Goal: Find specific page/section

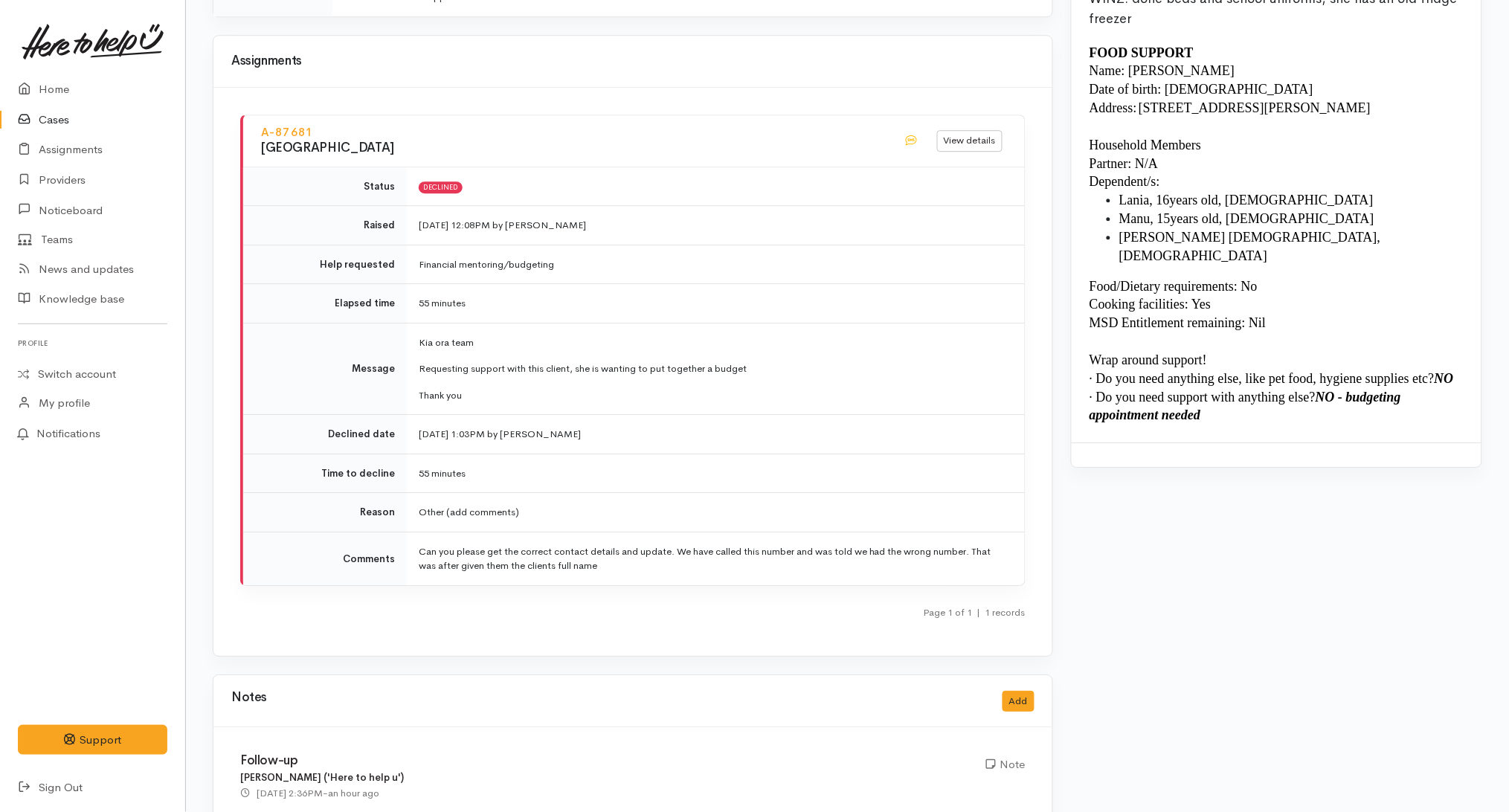
scroll to position [1695, 0]
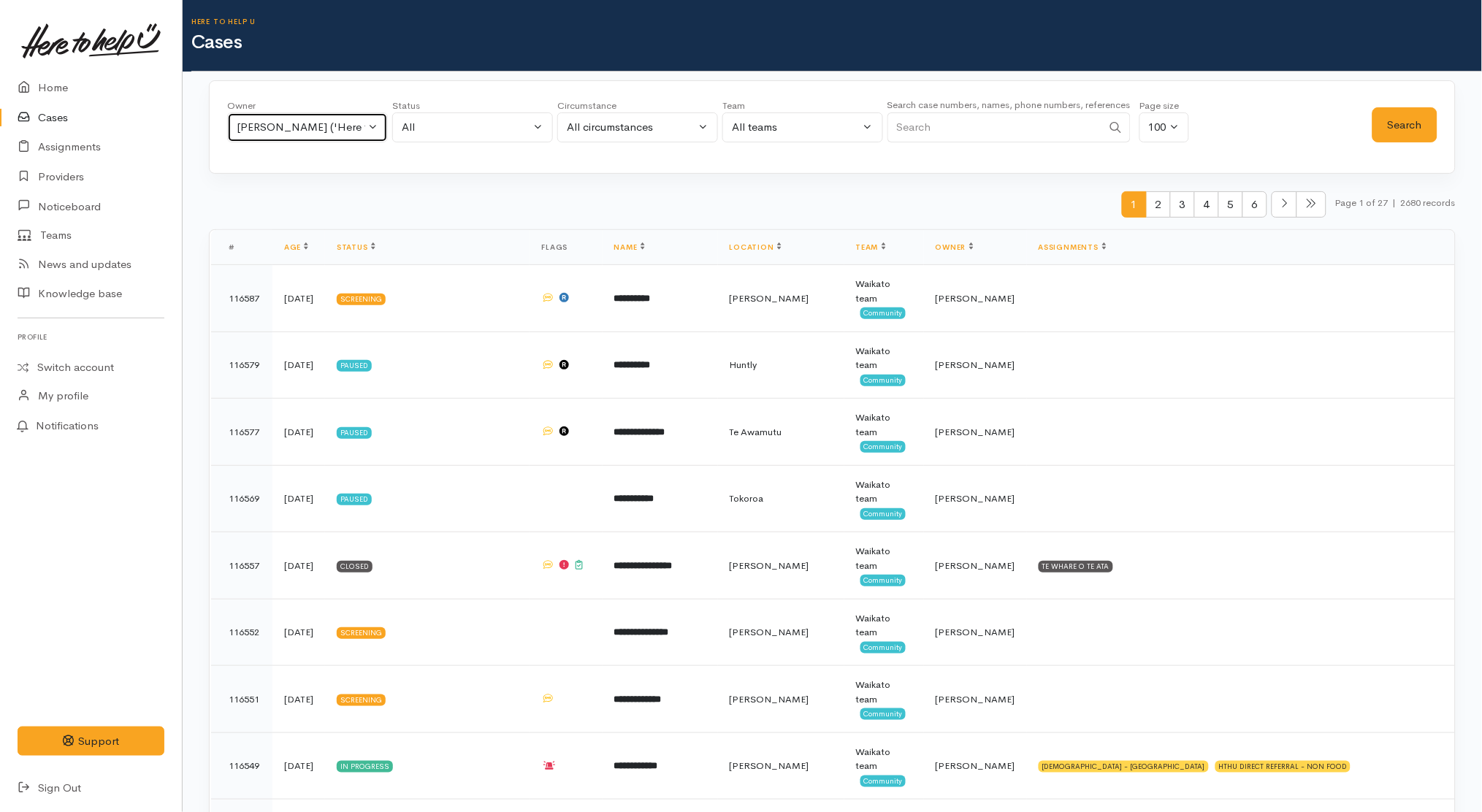
click at [323, 130] on div "Kyleigh Pike ('Here to help u')" at bounding box center [301, 127] width 129 height 16
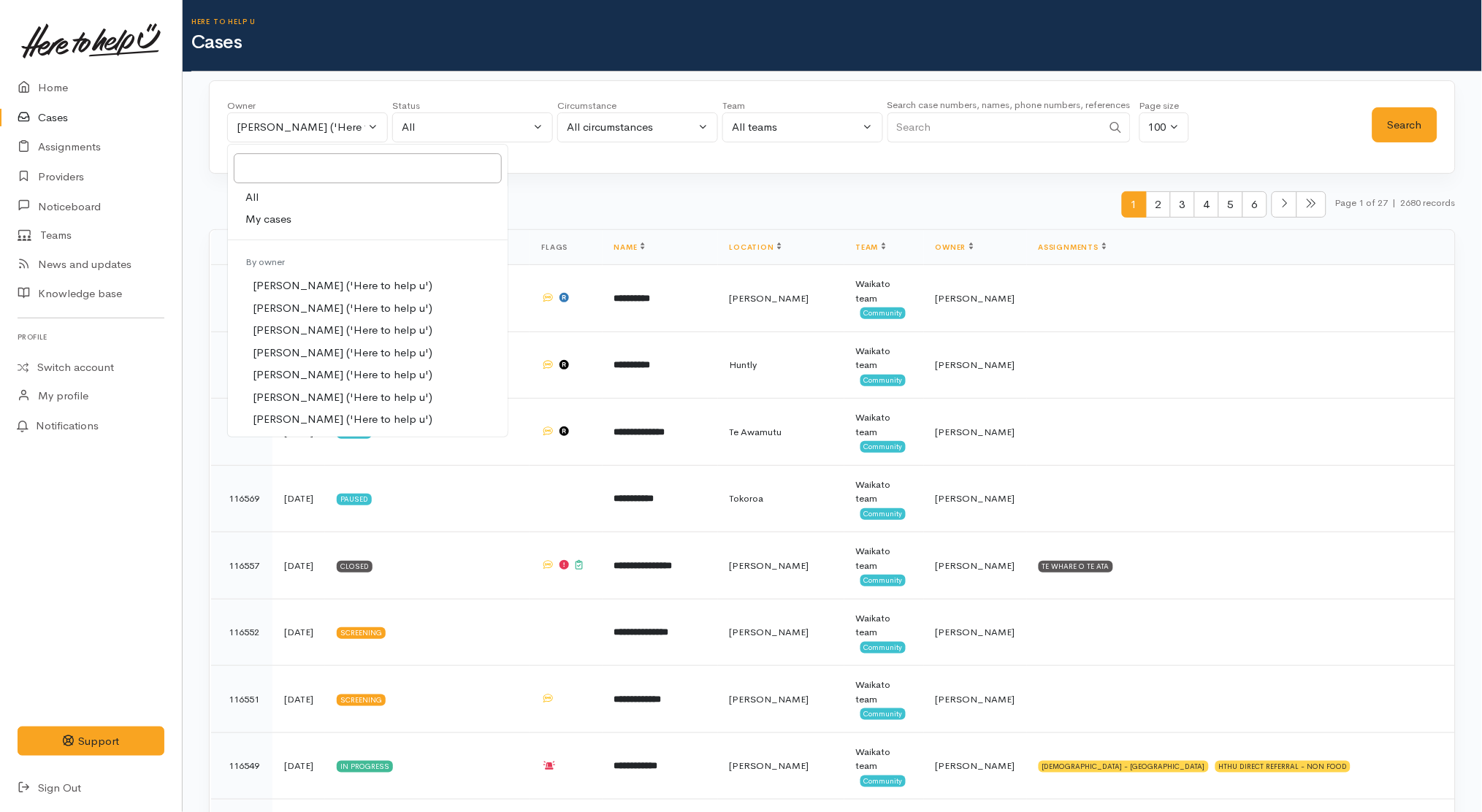
click at [280, 218] on span "My cases" at bounding box center [268, 219] width 46 height 16
select select "1252"
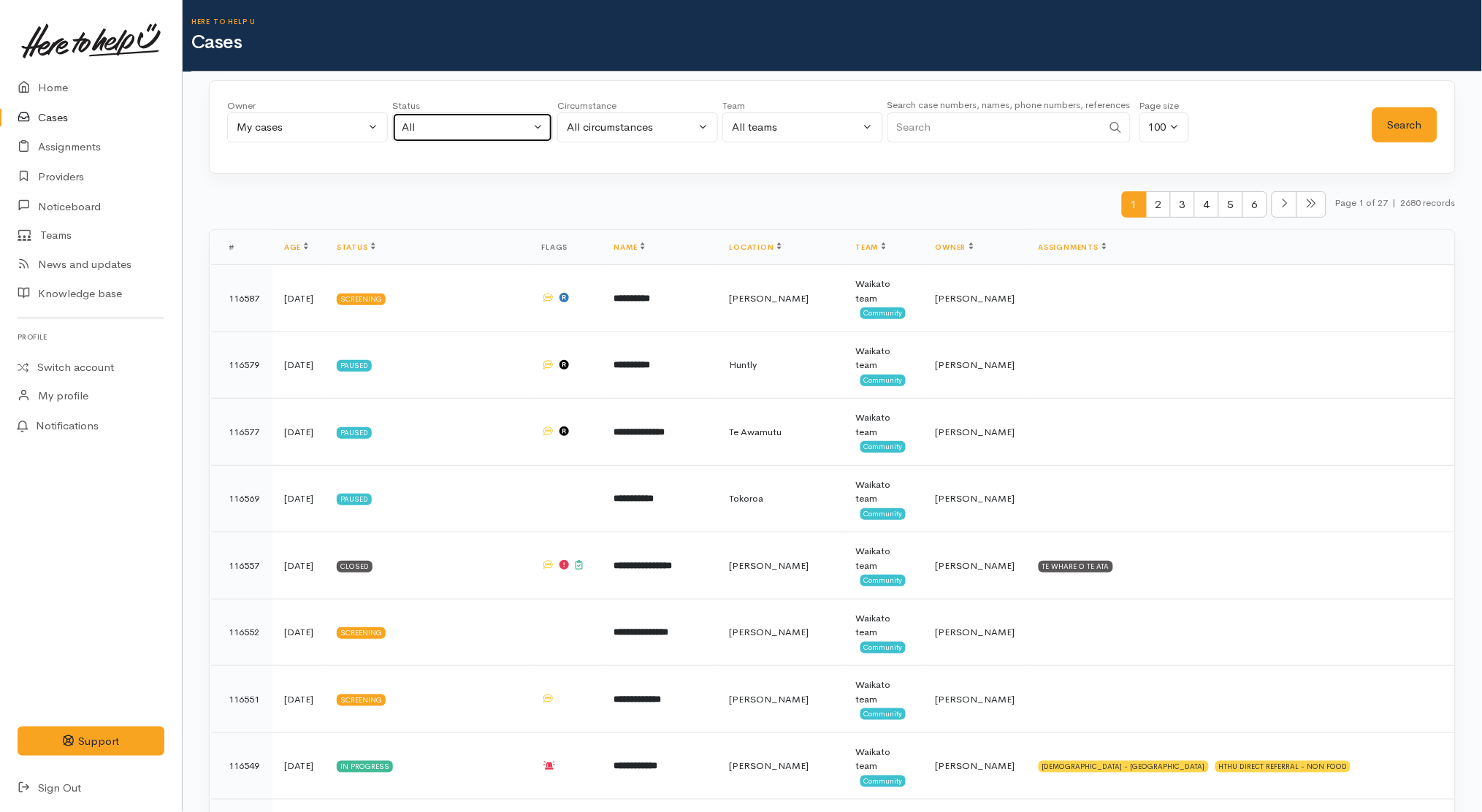
click at [474, 126] on div "All" at bounding box center [467, 127] width 129 height 16
click at [463, 220] on span "All current cases" at bounding box center [459, 222] width 82 height 16
select select "Unresolved"
click at [1397, 124] on button "Search" at bounding box center [1405, 126] width 65 height 36
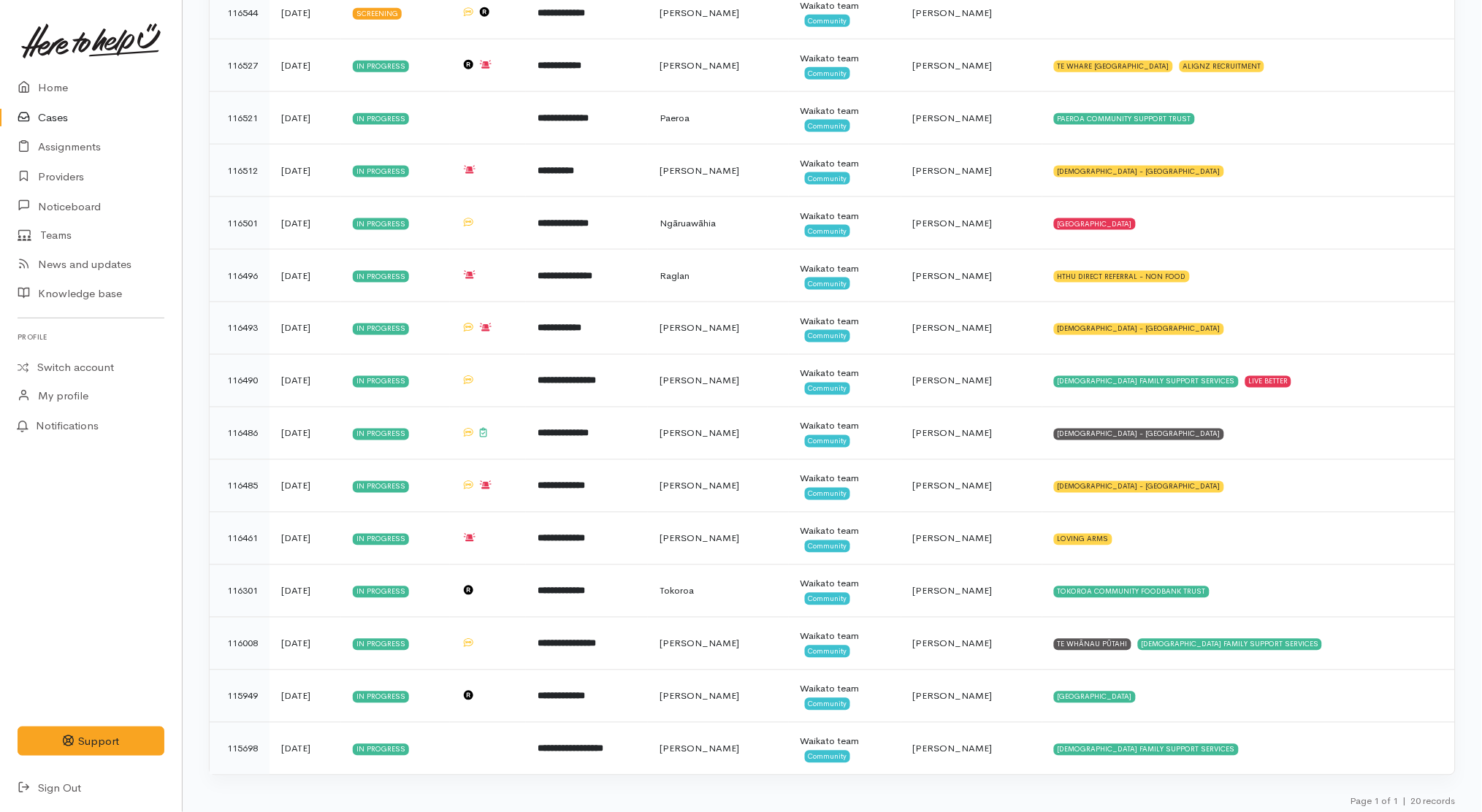
scroll to position [535, 0]
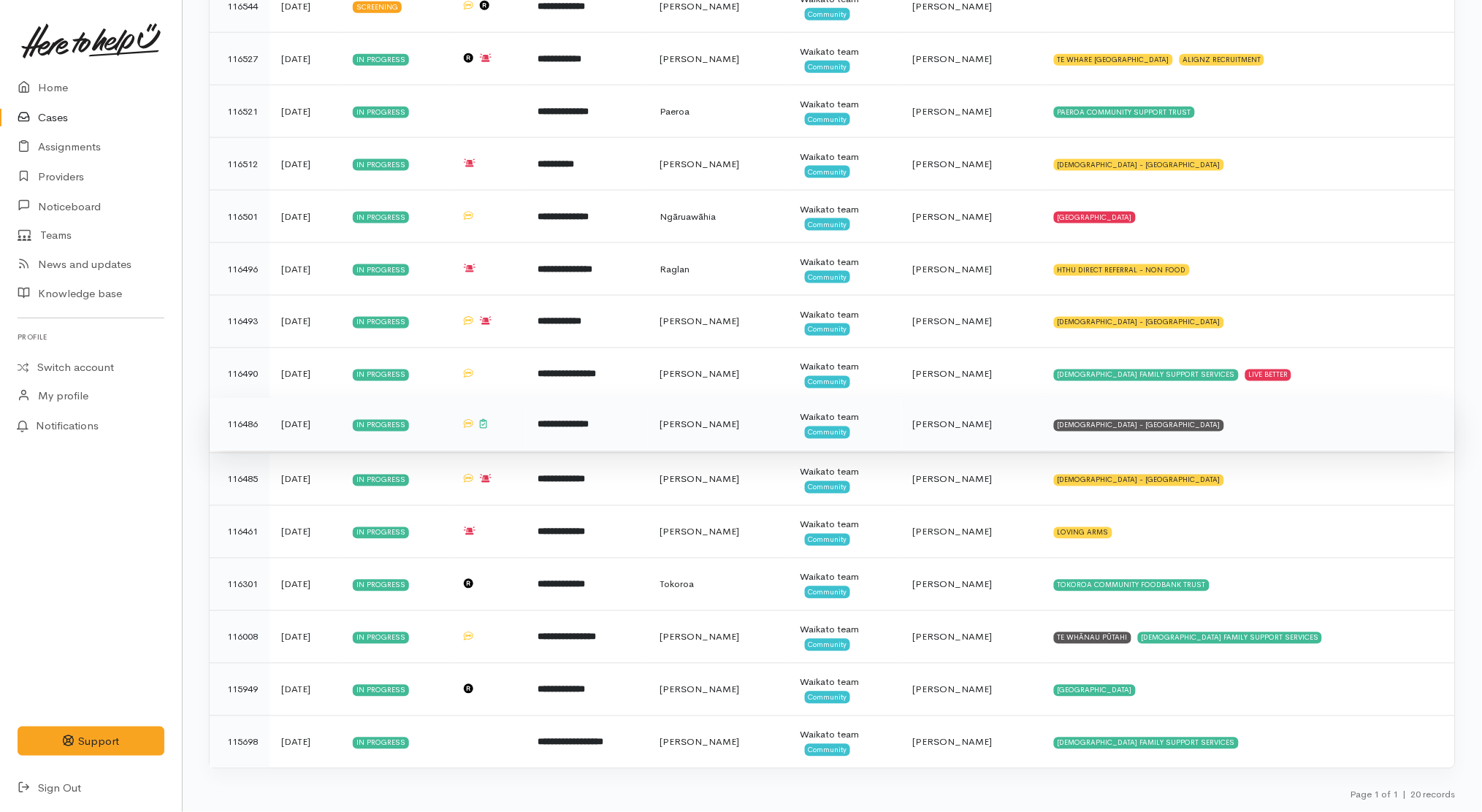
click at [1214, 425] on td "SALVATION ARMY - HAMILTON CITY" at bounding box center [1248, 425] width 412 height 53
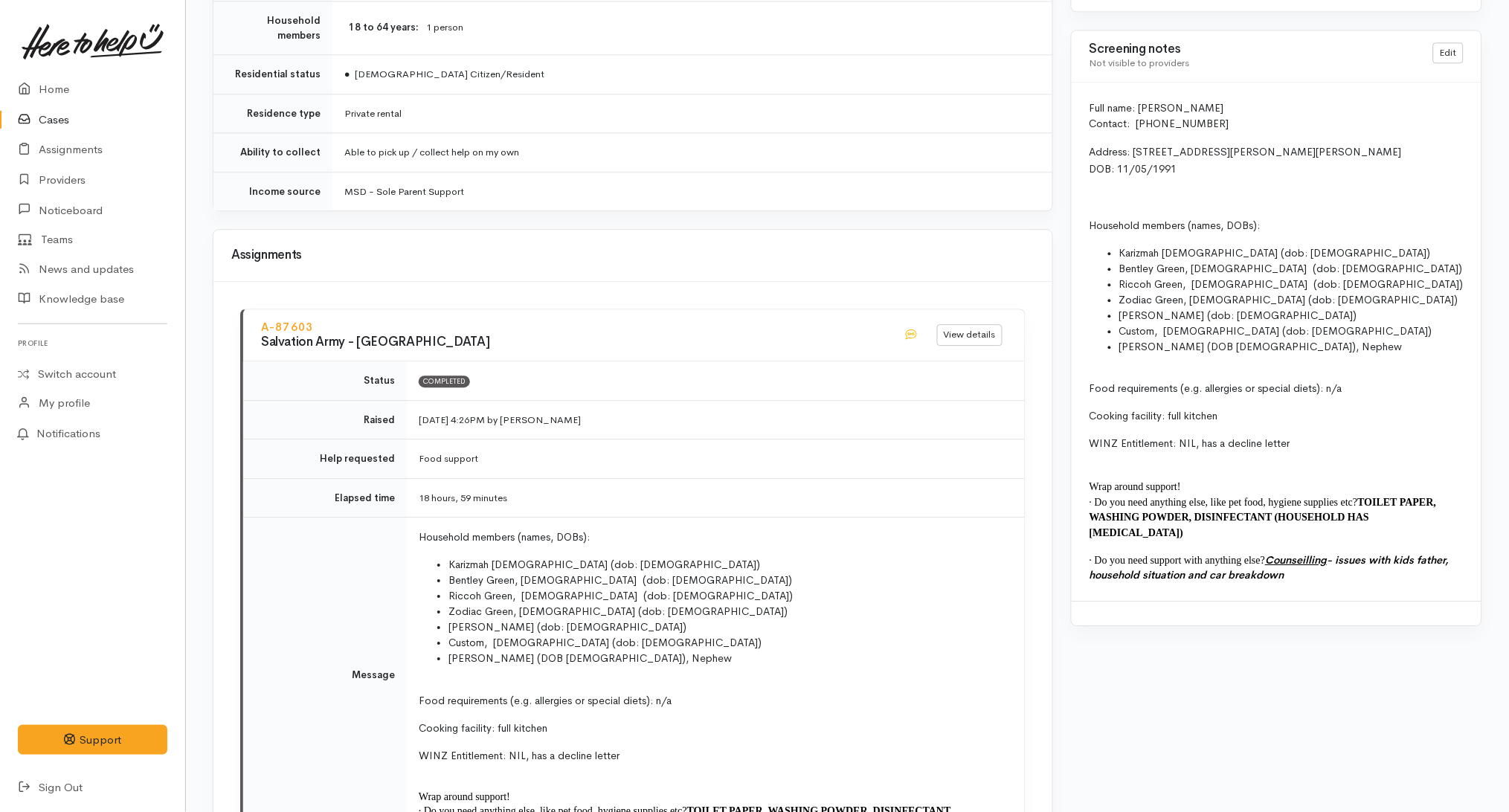
scroll to position [1156, 0]
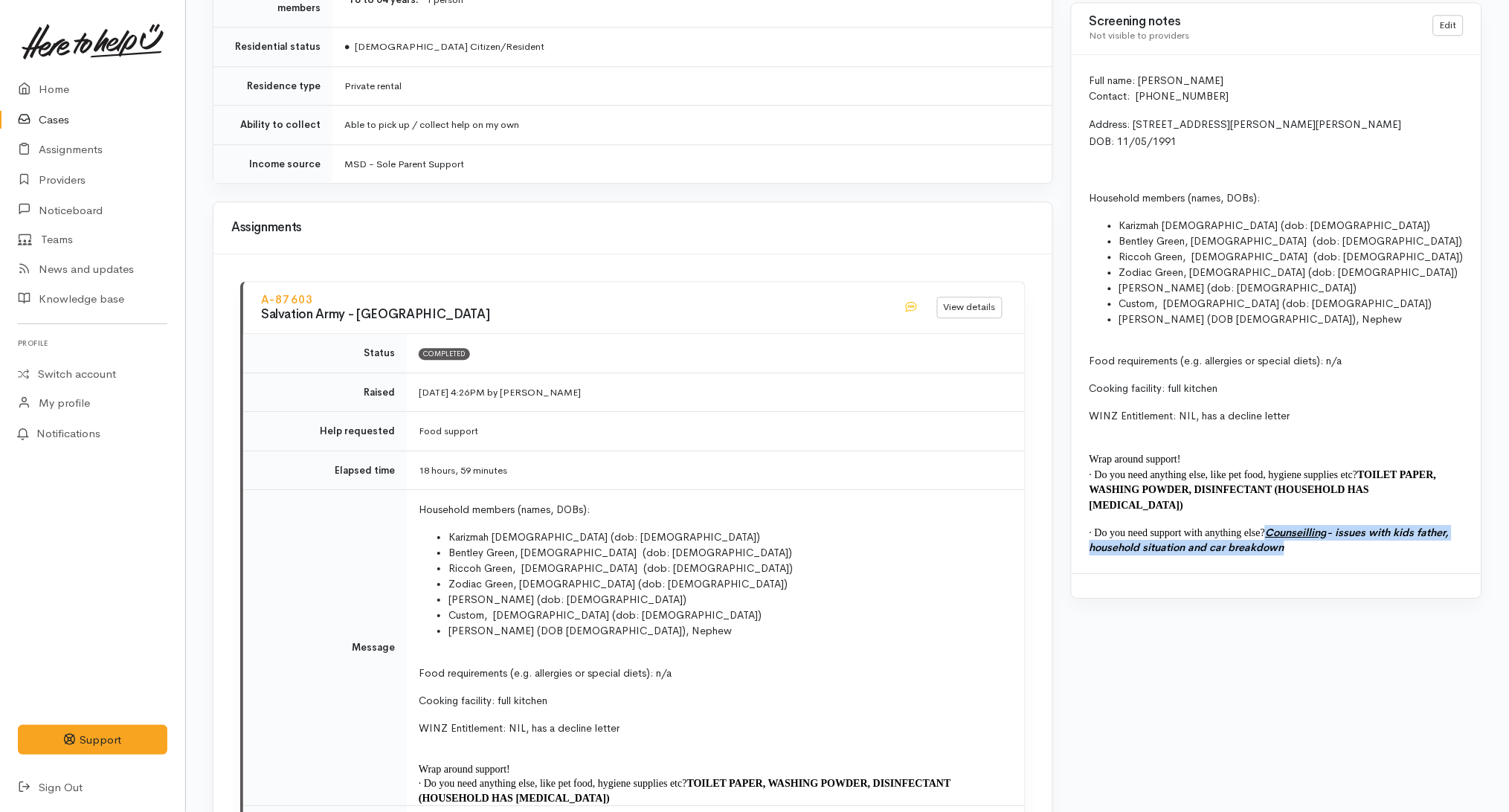
drag, startPoint x: 1312, startPoint y: 537, endPoint x: 1271, endPoint y: 521, distance: 44.0
click at [1271, 525] on p "· Do you need support with anything else? Counseilling - issues with kids fathe…" at bounding box center [1276, 540] width 374 height 30
